Goal: Transaction & Acquisition: Purchase product/service

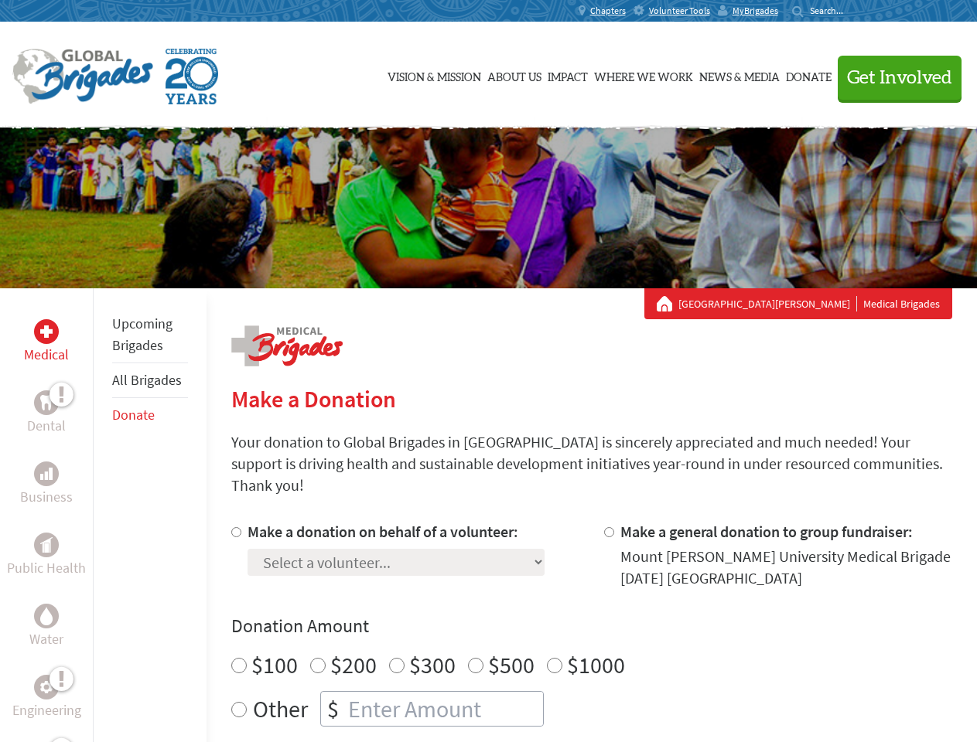
click at [854, 11] on div "Search for:" at bounding box center [823, 11] width 62 height 12
click at [892, 77] on span "Get Involved" at bounding box center [899, 78] width 105 height 19
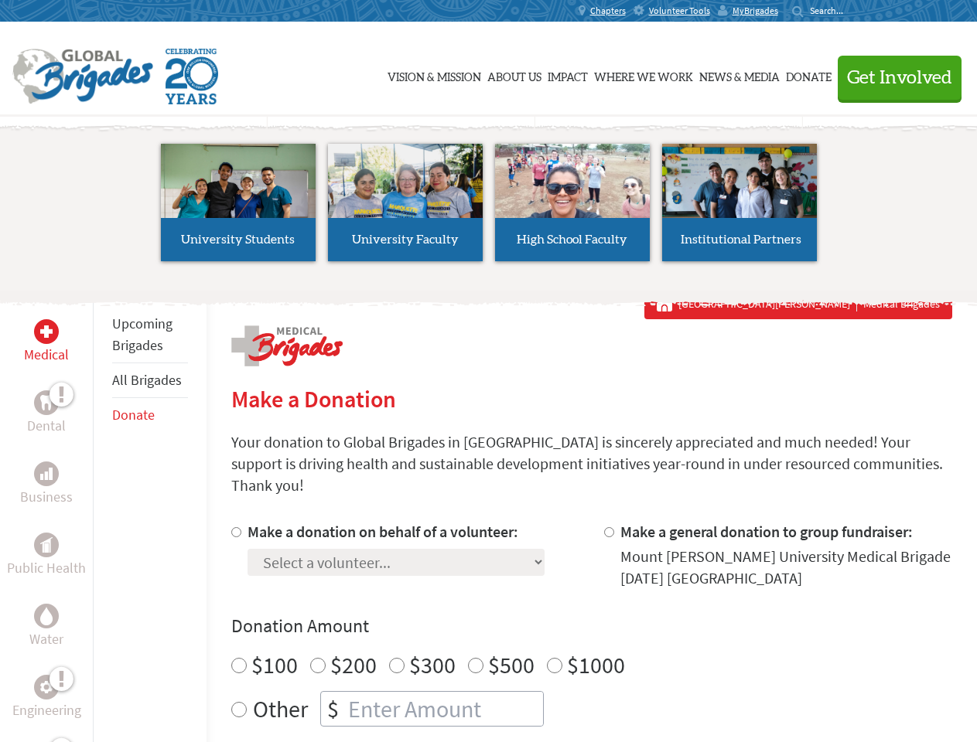
click at [489, 208] on li "High School Faculty" at bounding box center [572, 202] width 167 height 142
click at [102, 515] on div "Upcoming Brigades All Brigades Donate" at bounding box center [150, 659] width 114 height 742
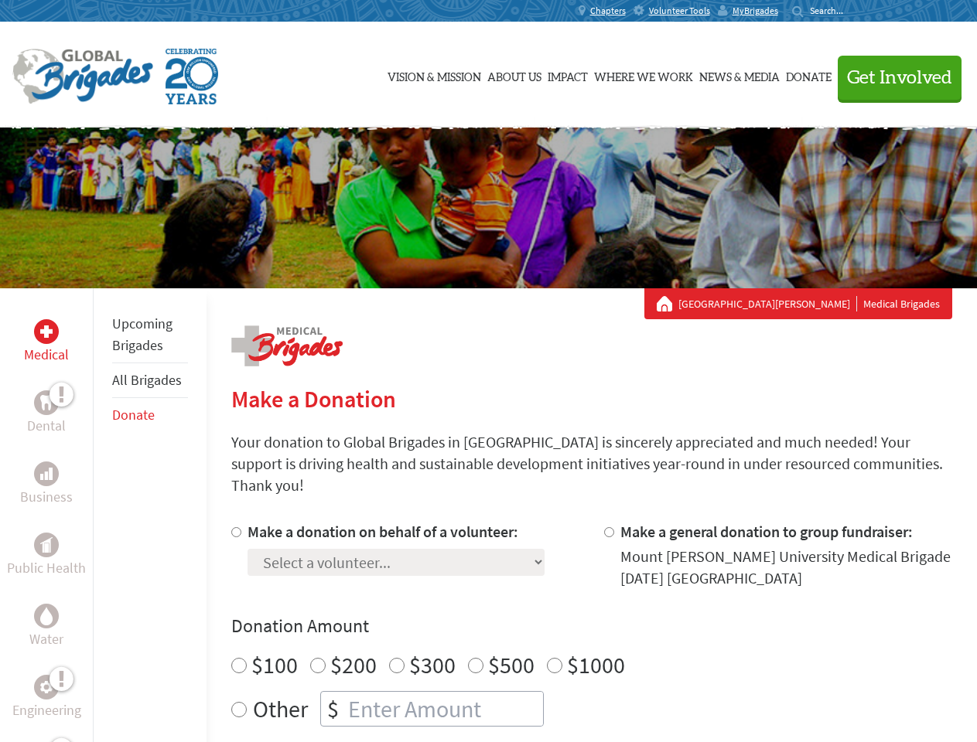
click at [591, 621] on div "Donation Amount $100 $200 $300 $500 $1000 Other $" at bounding box center [591, 670] width 721 height 113
click at [234, 527] on input "Make a donation on behalf of a volunteer:" at bounding box center [236, 532] width 10 height 10
radio input "true"
click at [608, 527] on input "Make a general donation to group fundraiser:" at bounding box center [609, 532] width 10 height 10
radio input "true"
